Goal: Navigation & Orientation: Understand site structure

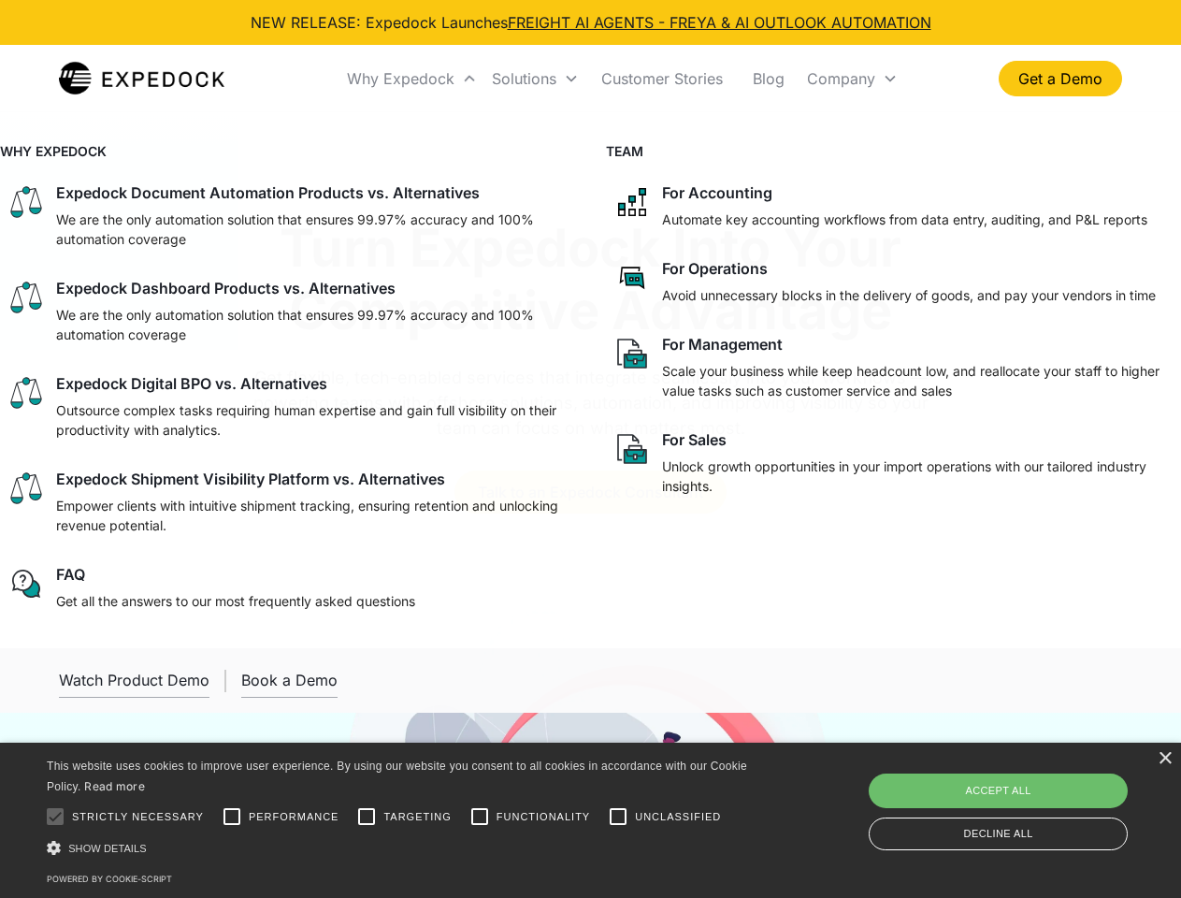
click at [412, 79] on div "Why Expedock" at bounding box center [401, 78] width 108 height 19
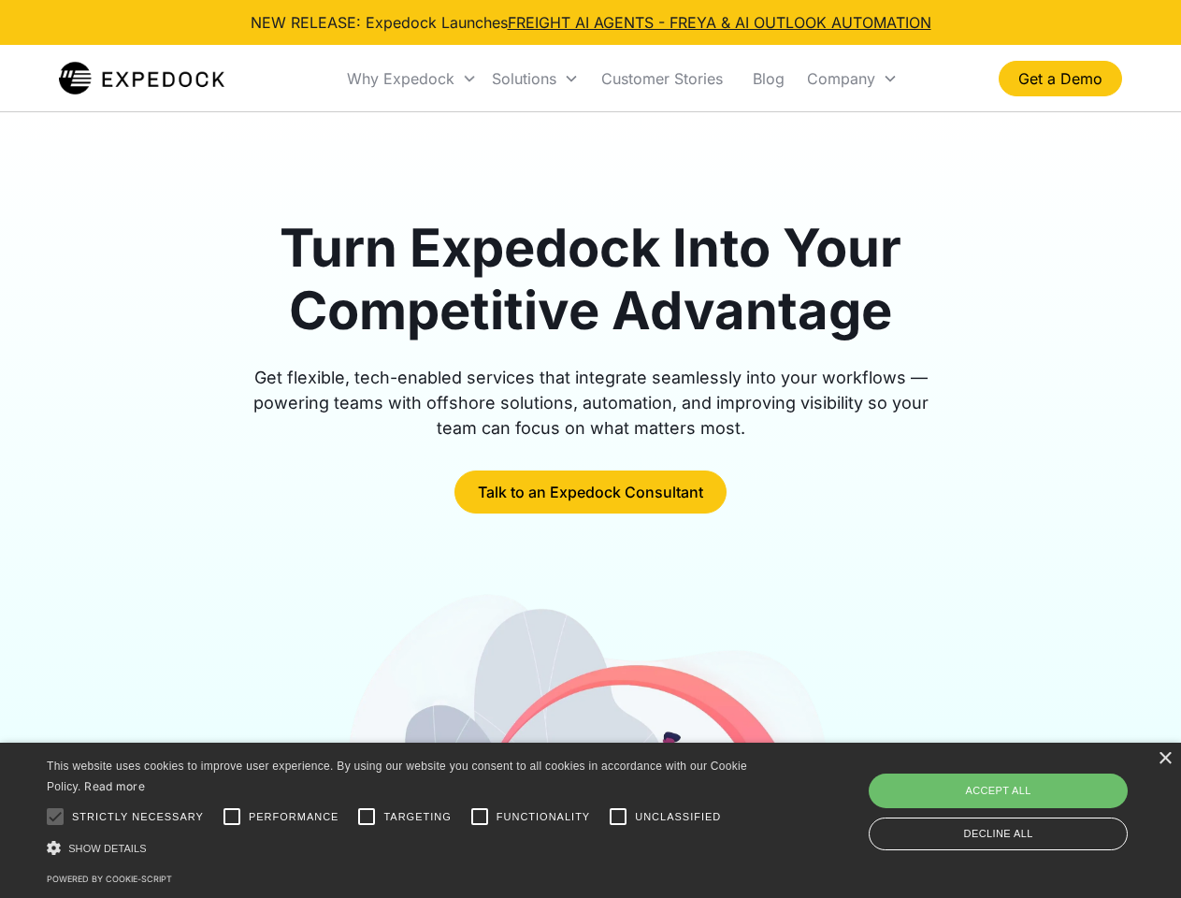
click at [535, 79] on div "Solutions" at bounding box center [524, 78] width 65 height 19
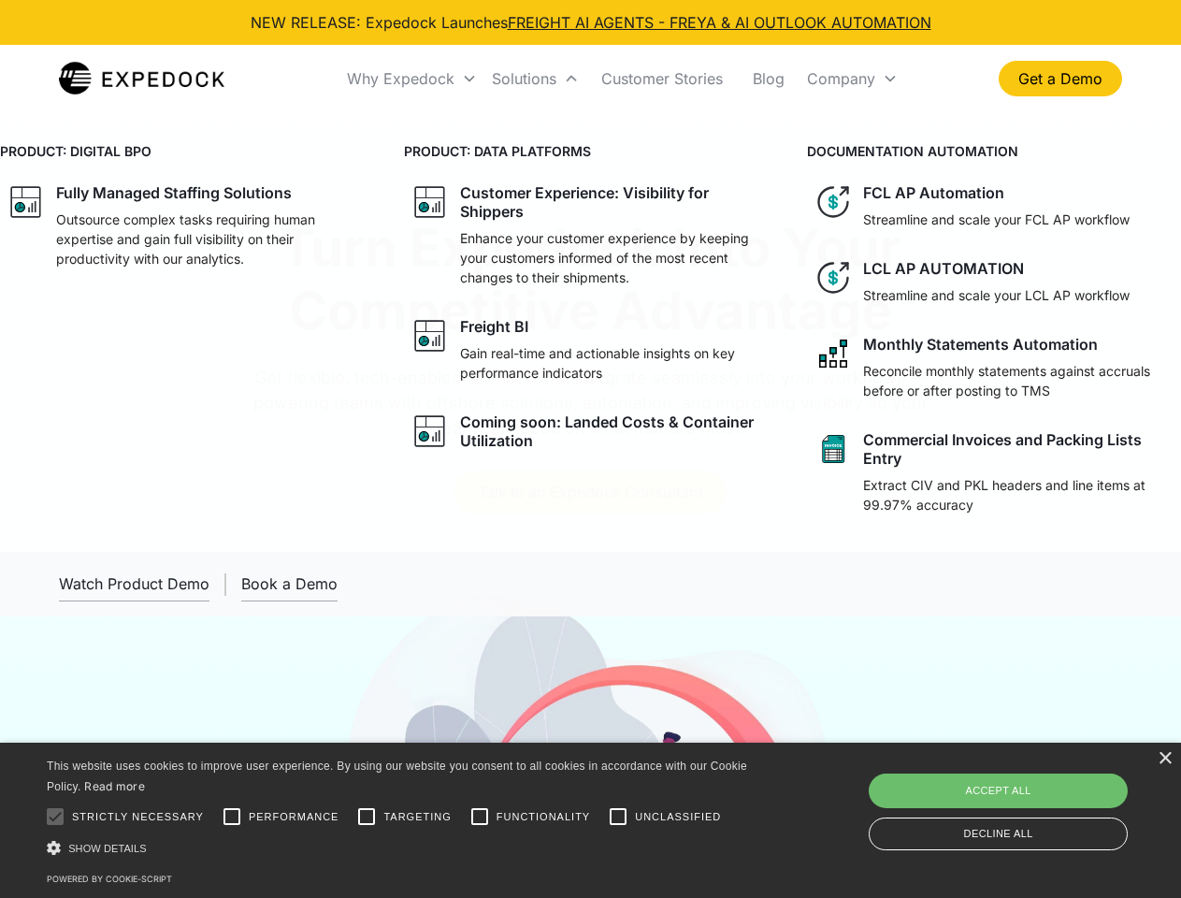
click at [852, 79] on div "Company" at bounding box center [841, 78] width 68 height 19
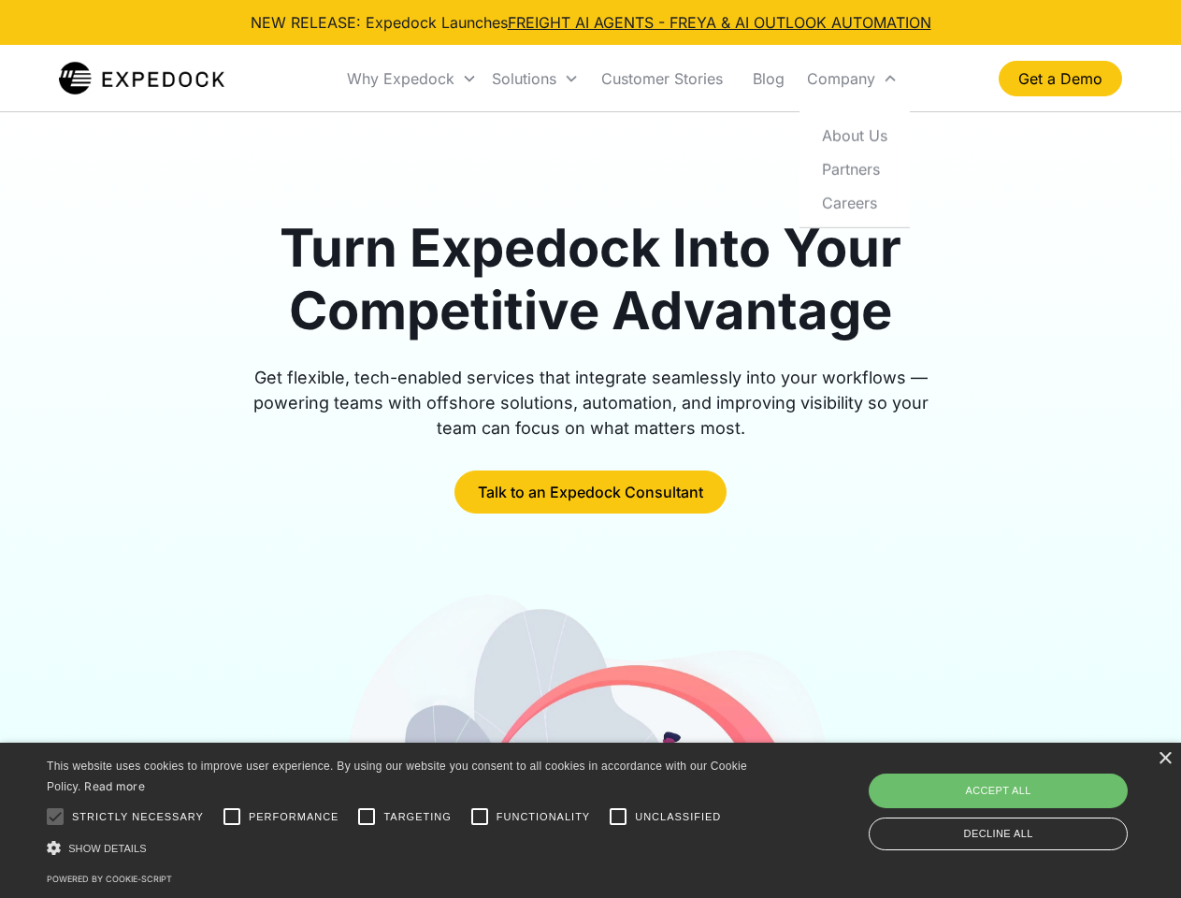
click at [55, 816] on div at bounding box center [54, 816] width 37 height 37
click at [232, 816] on input "Performance" at bounding box center [231, 816] width 37 height 37
checkbox input "true"
click at [367, 816] on input "Targeting" at bounding box center [366, 816] width 37 height 37
checkbox input "true"
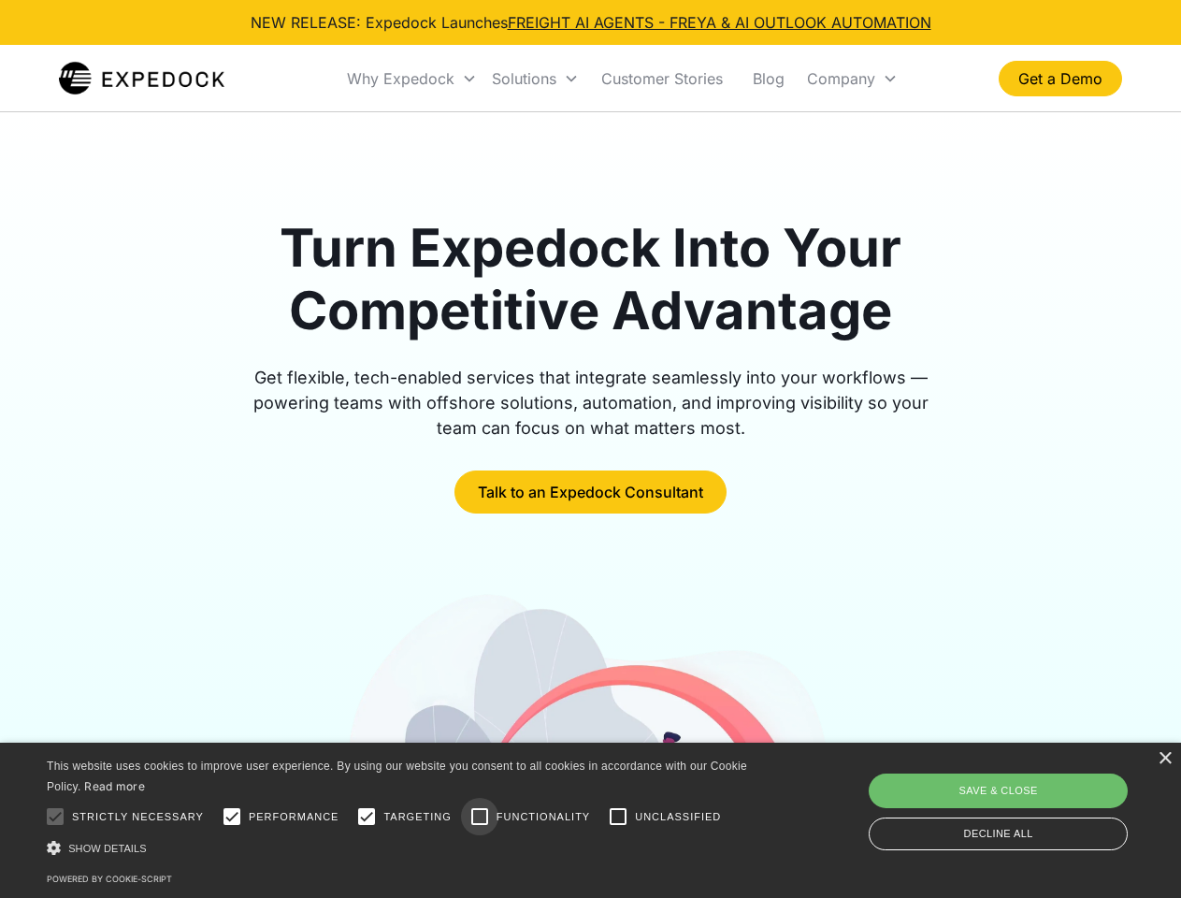
click at [480, 816] on input "Functionality" at bounding box center [479, 816] width 37 height 37
checkbox input "true"
click at [618, 816] on input "Unclassified" at bounding box center [617, 816] width 37 height 37
checkbox input "true"
click at [400, 847] on div "Show details Hide details" at bounding box center [400, 848] width 707 height 20
